Goal: Information Seeking & Learning: Find specific fact

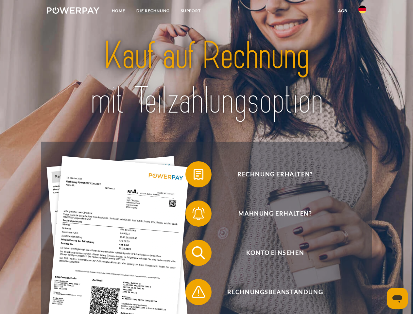
click at [73, 11] on img at bounding box center [73, 10] width 53 height 7
click at [362, 11] on img at bounding box center [362, 10] width 8 height 8
click at [342, 11] on link "agb" at bounding box center [342, 11] width 20 height 12
click at [193, 175] on span at bounding box center [188, 174] width 33 height 33
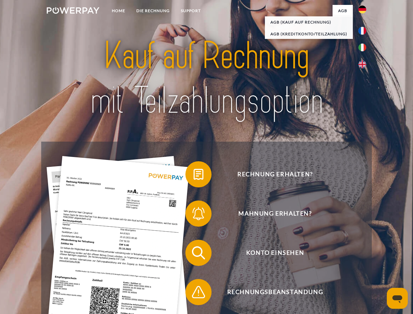
click at [193, 215] on div "Rechnung erhalten? Mahnung erhalten? Konto einsehen" at bounding box center [206, 271] width 330 height 261
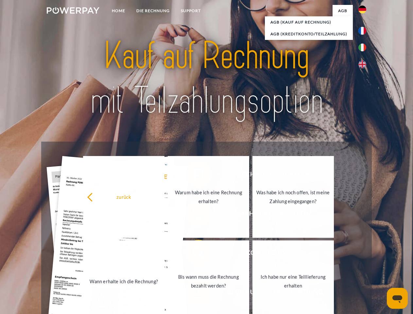
click at [193, 254] on link "Bis wann muss die Rechnung bezahlt werden?" at bounding box center [208, 281] width 81 height 82
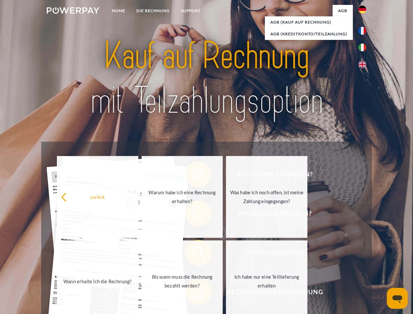
click at [193, 293] on span at bounding box center [188, 291] width 33 height 33
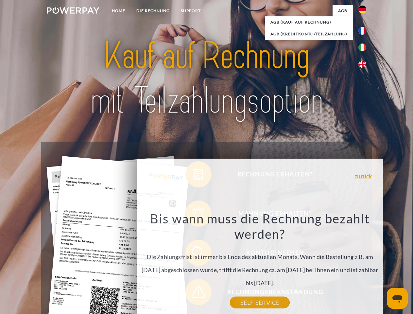
click at [397, 298] on icon "Messaging-Fenster öffnen" at bounding box center [397, 299] width 10 height 8
